Goal: Task Accomplishment & Management: Use online tool/utility

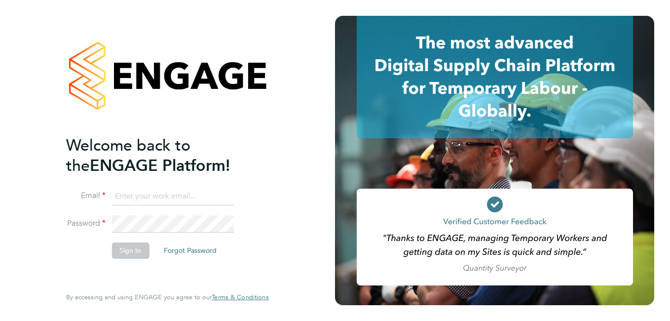
click at [180, 194] on input at bounding box center [173, 197] width 122 height 18
paste input "[EMAIL_ADDRESS][PERSON_NAME][DOMAIN_NAME]"
type input "[EMAIL_ADDRESS][PERSON_NAME][DOMAIN_NAME]"
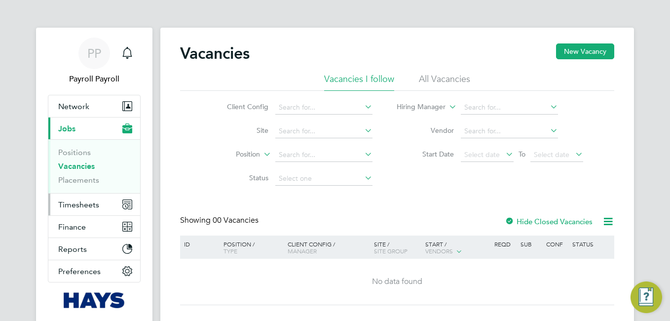
click at [87, 206] on span "Timesheets" at bounding box center [78, 204] width 41 height 9
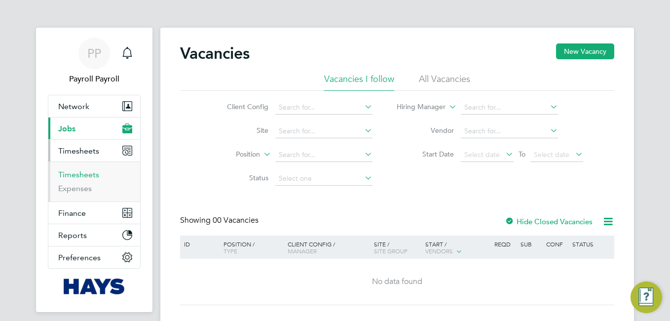
click at [87, 177] on link "Timesheets" at bounding box center [78, 174] width 41 height 9
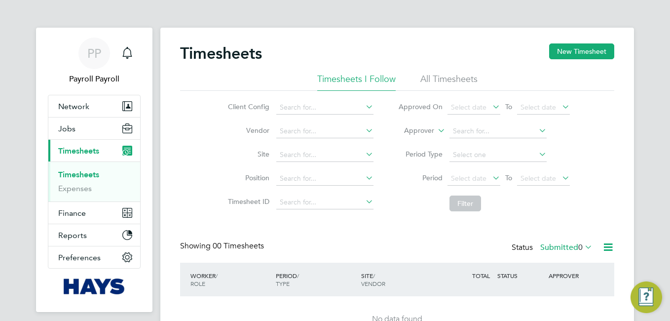
click at [583, 245] on icon at bounding box center [583, 247] width 0 height 14
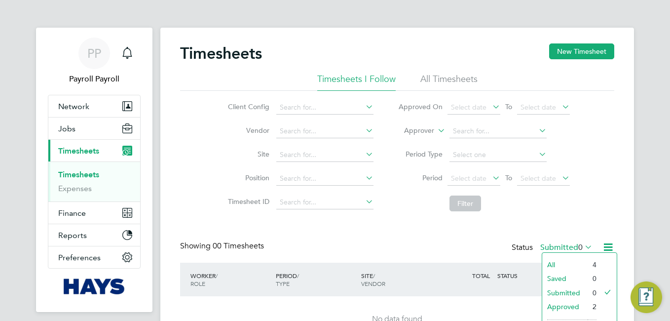
click at [565, 259] on li "All" at bounding box center [565, 265] width 45 height 14
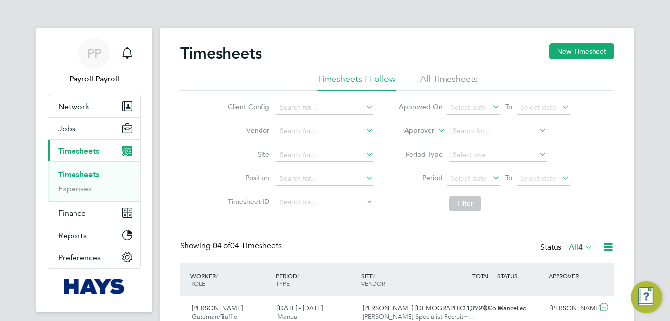
click at [453, 80] on li "All Timesheets" at bounding box center [449, 82] width 57 height 18
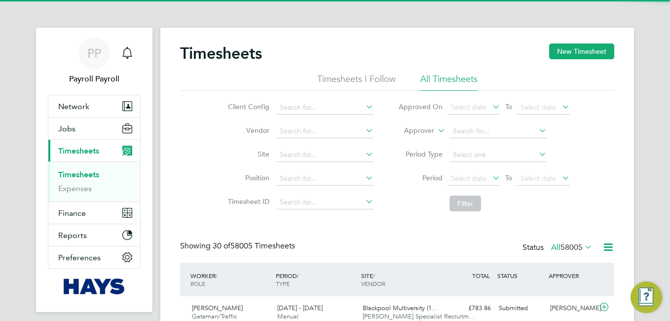
scroll to position [25, 86]
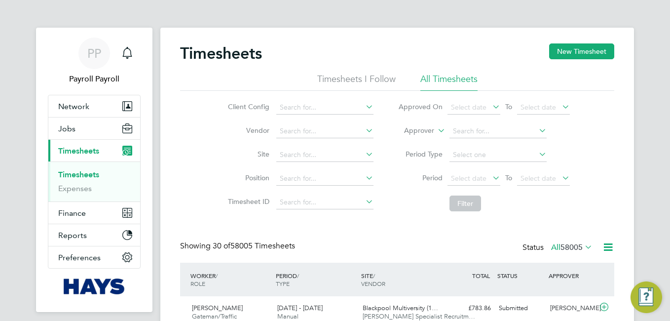
click at [614, 250] on icon at bounding box center [608, 247] width 12 height 12
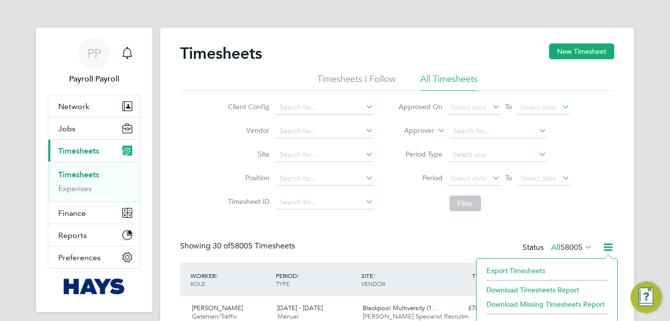
click at [510, 275] on li "Export Timesheets" at bounding box center [547, 271] width 131 height 14
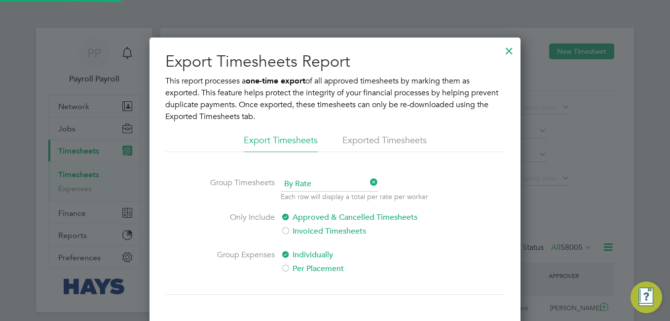
click at [298, 173] on div "Export Timesheets Report This report processes a one-time export of all approve…" at bounding box center [335, 210] width 340 height 319
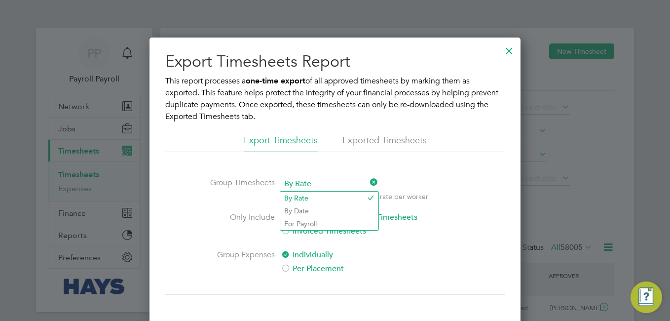
click at [297, 179] on span "By Rate" at bounding box center [329, 184] width 97 height 15
click at [308, 209] on li "By Date" at bounding box center [329, 210] width 98 height 13
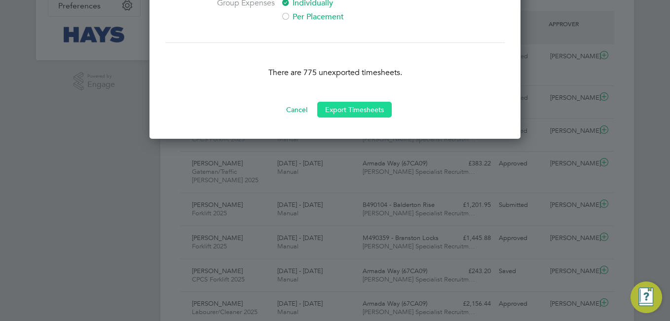
click at [354, 108] on button "Export Timesheets" at bounding box center [354, 110] width 75 height 16
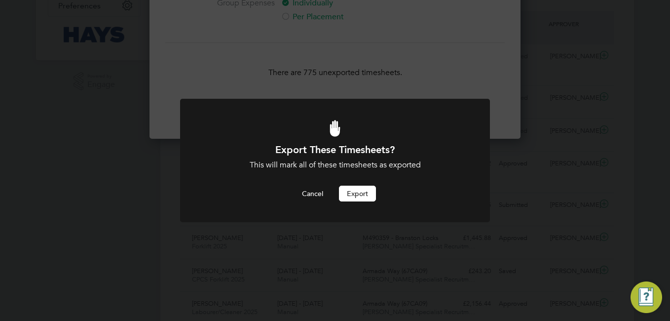
click at [356, 194] on button "Export" at bounding box center [357, 194] width 37 height 16
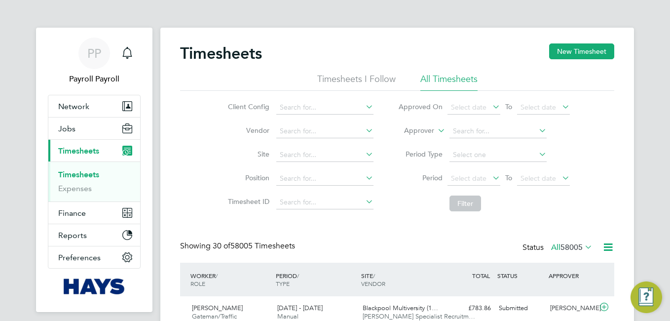
click at [605, 244] on icon at bounding box center [608, 247] width 12 height 12
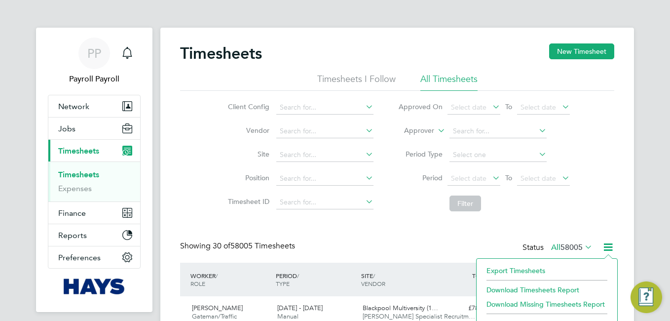
click at [541, 267] on li "Export Timesheets" at bounding box center [547, 271] width 131 height 14
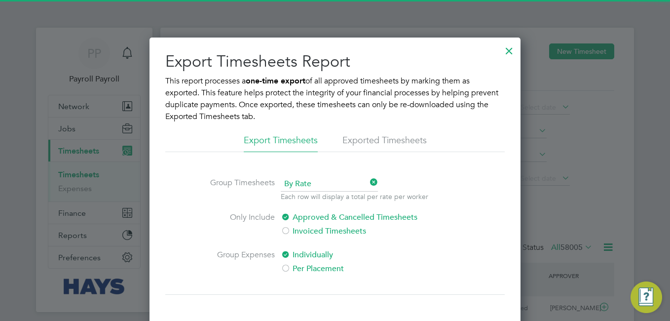
click at [367, 143] on li "Exported Timesheets" at bounding box center [385, 143] width 84 height 18
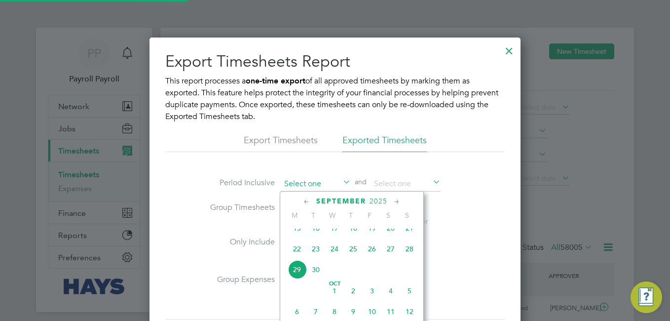
click at [320, 186] on input at bounding box center [316, 184] width 70 height 15
click at [334, 258] on span "24" at bounding box center [334, 248] width 19 height 19
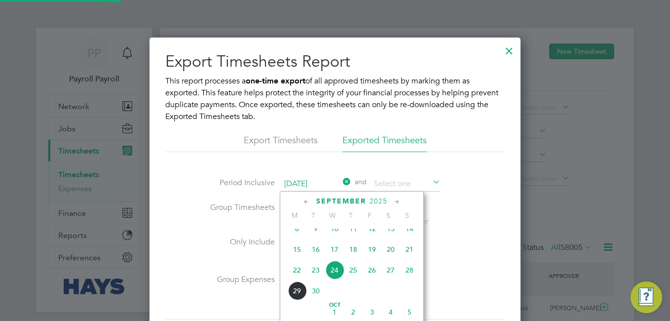
click at [320, 184] on input "24 Sep 2025" at bounding box center [316, 184] width 70 height 15
click at [355, 276] on span "25" at bounding box center [353, 270] width 19 height 19
type input "25 Sep 2025"
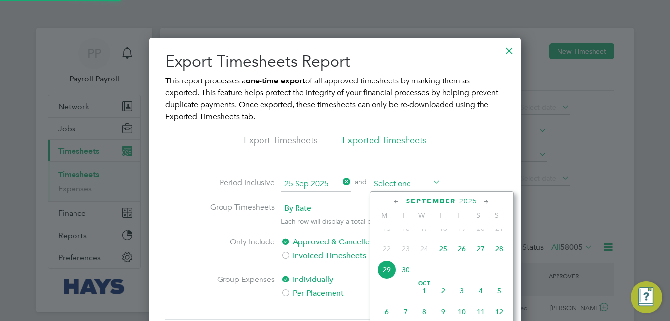
click at [389, 183] on input at bounding box center [406, 184] width 70 height 15
click at [383, 279] on span "29" at bounding box center [387, 269] width 19 height 19
type input "29 Sep 2025"
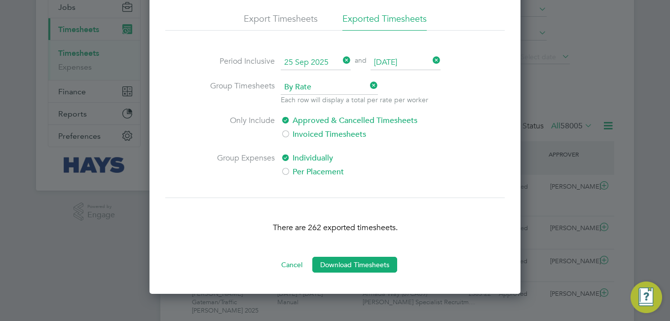
click at [301, 84] on span "By Rate" at bounding box center [329, 87] width 97 height 15
click at [300, 108] on li "By Date" at bounding box center [329, 114] width 98 height 13
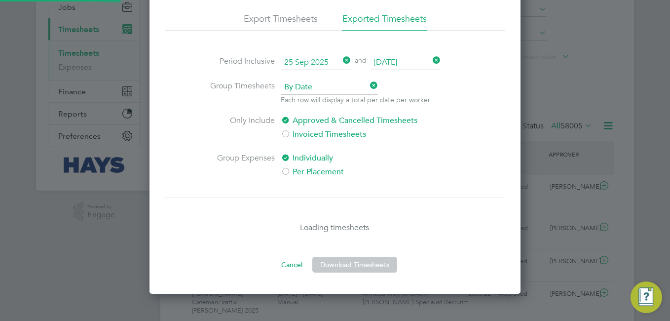
scroll to position [5, 5]
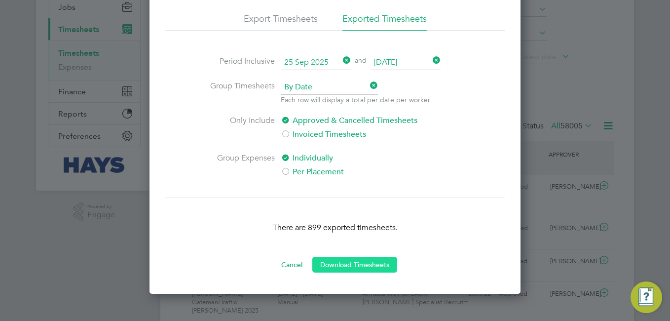
click at [369, 270] on button "Download Timesheets" at bounding box center [355, 265] width 85 height 16
